Goal: Task Accomplishment & Management: Manage account settings

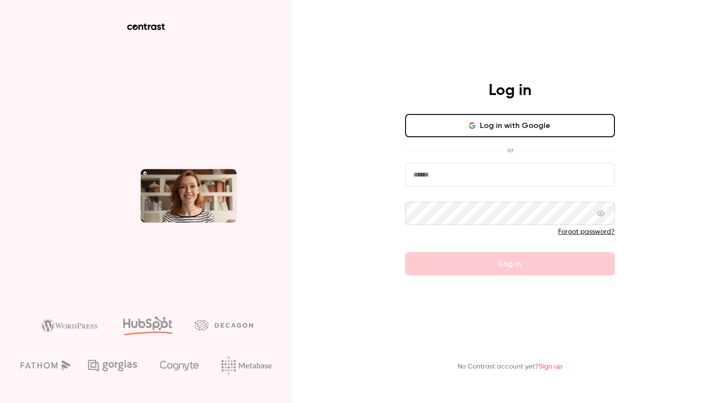
click at [446, 175] on input "email" at bounding box center [510, 174] width 210 height 23
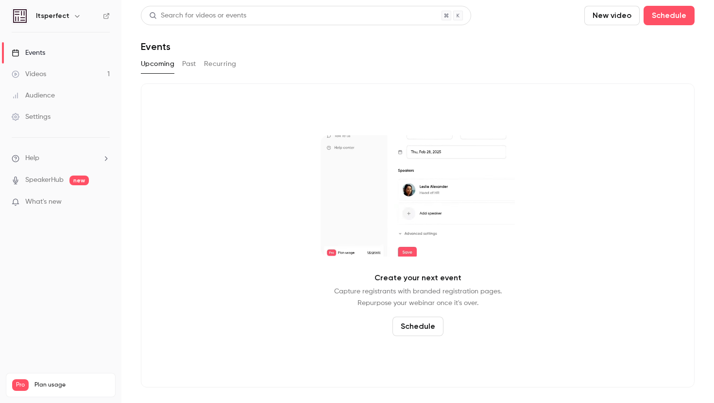
click at [68, 11] on div "Itsperfect" at bounding box center [65, 16] width 59 height 12
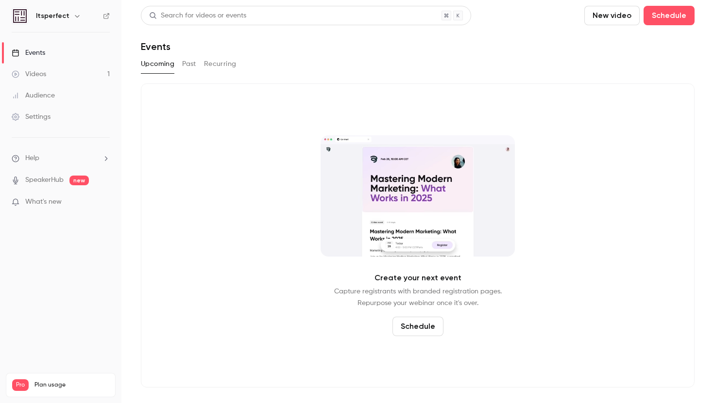
click at [67, 19] on div "Itsperfect" at bounding box center [65, 16] width 59 height 12
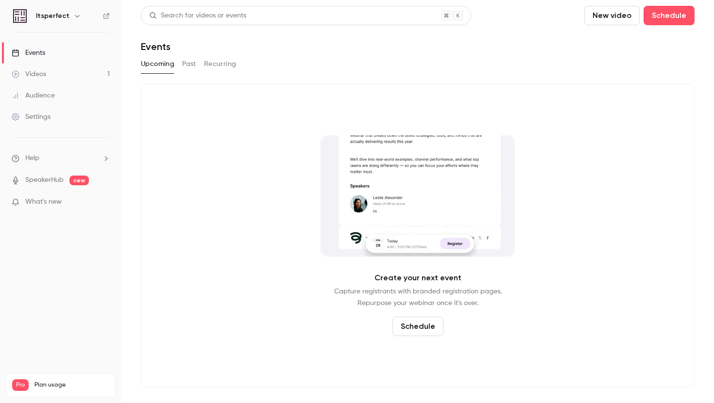
click at [67, 17] on div "Itsperfect" at bounding box center [65, 16] width 59 height 12
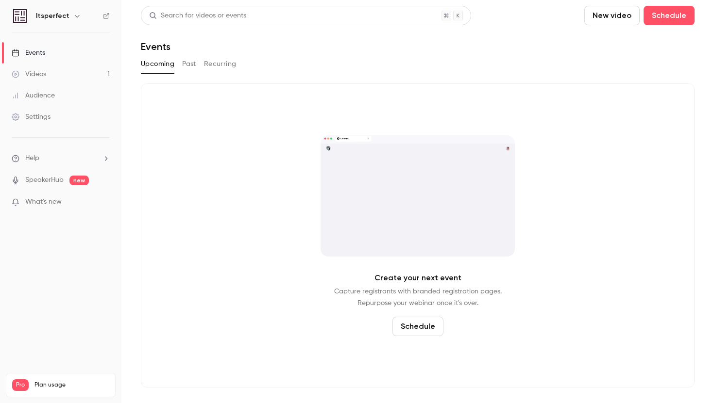
click at [73, 17] on icon "button" at bounding box center [77, 16] width 8 height 8
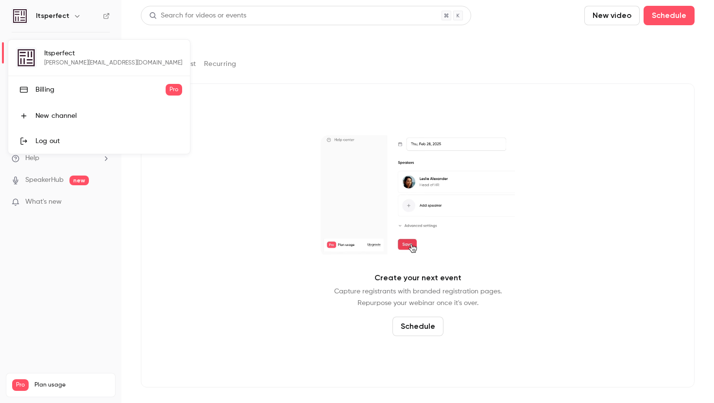
click at [44, 141] on div "Log out" at bounding box center [108, 141] width 147 height 10
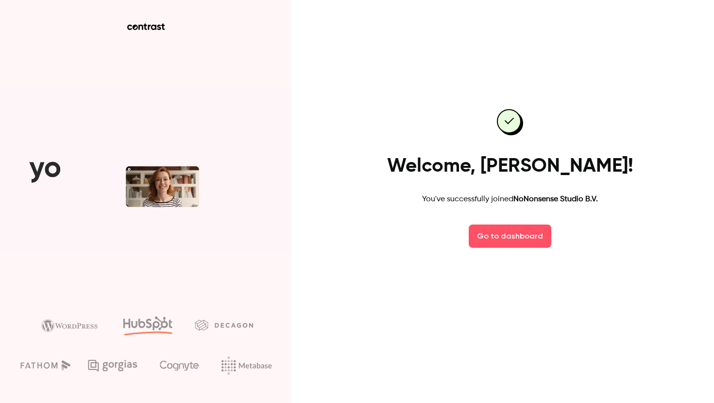
click at [469, 226] on div "Welcome, [PERSON_NAME]! You've successfully joined NoNonsense Studio B.V. Go to…" at bounding box center [510, 178] width 252 height 193
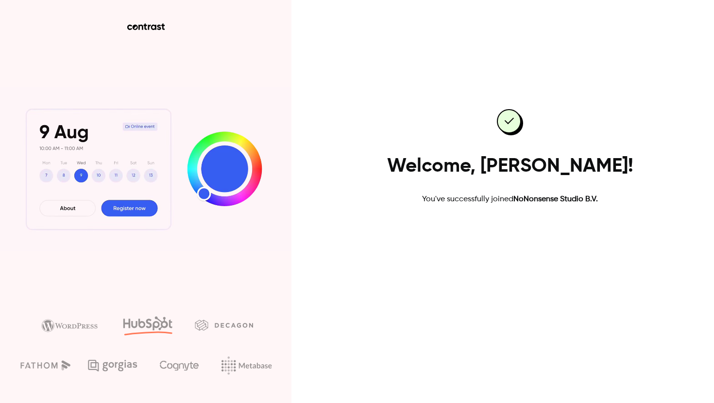
click at [493, 230] on link "Go to dashboard" at bounding box center [509, 236] width 83 height 23
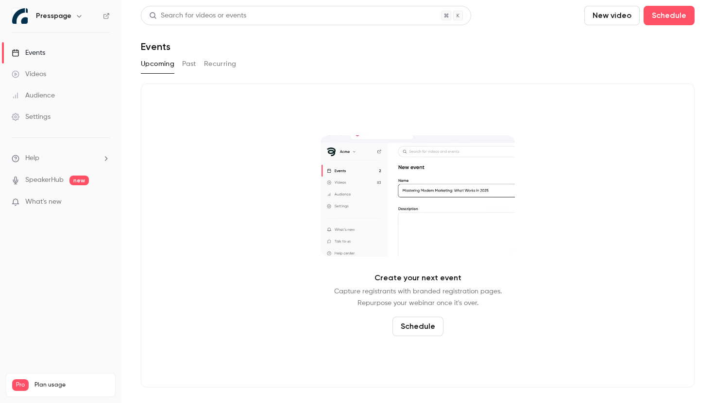
click at [59, 23] on div "Presspage" at bounding box center [61, 16] width 98 height 17
